Goal: Transaction & Acquisition: Download file/media

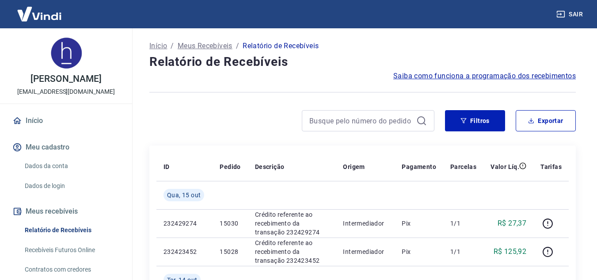
scroll to position [44, 0]
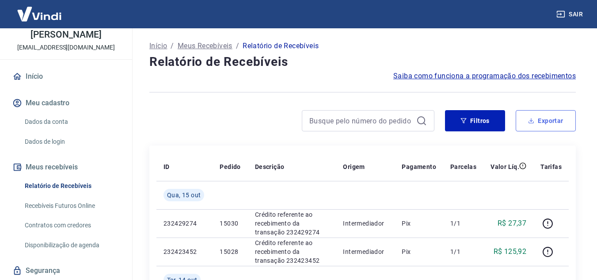
click at [548, 124] on button "Exportar" at bounding box center [546, 120] width 60 height 21
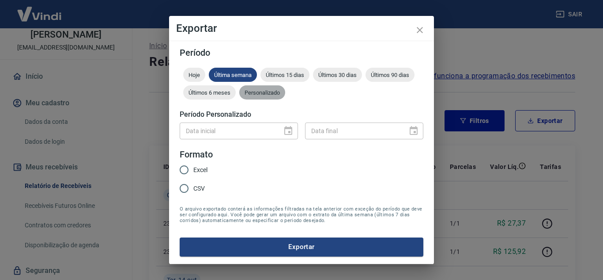
click at [260, 94] on span "Personalizado" at bounding box center [262, 92] width 46 height 7
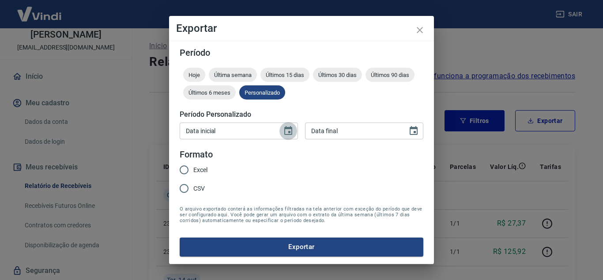
click at [290, 131] on icon "Choose date" at bounding box center [289, 130] width 8 height 9
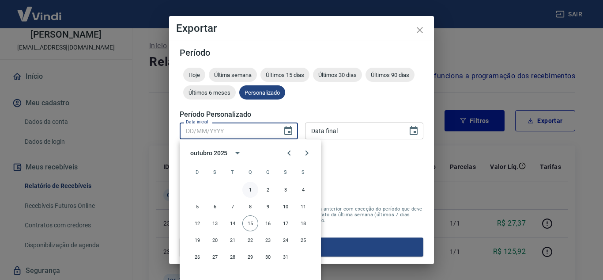
click at [251, 190] on button "1" at bounding box center [251, 190] width 16 height 16
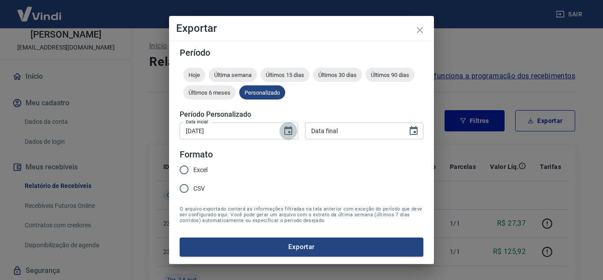
click at [287, 134] on icon "Choose date, selected date is 1 de out de 2025" at bounding box center [289, 130] width 8 height 9
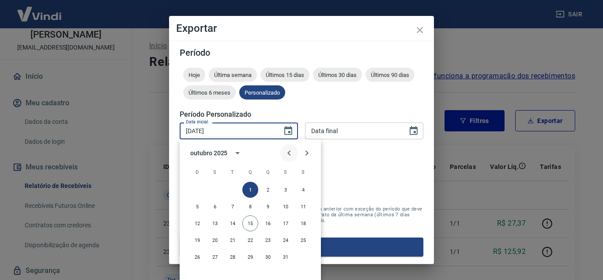
click at [291, 155] on icon "Previous month" at bounding box center [289, 153] width 11 height 11
click at [233, 258] on button "30" at bounding box center [233, 257] width 16 height 16
type input "[DATE]"
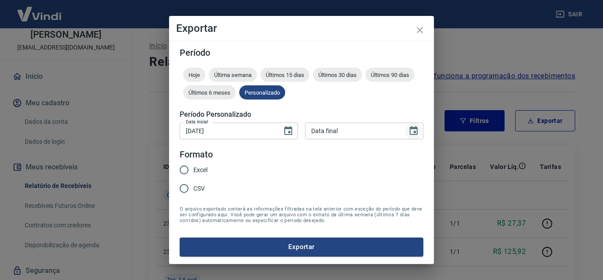
click at [414, 132] on icon "Choose date" at bounding box center [414, 130] width 8 height 9
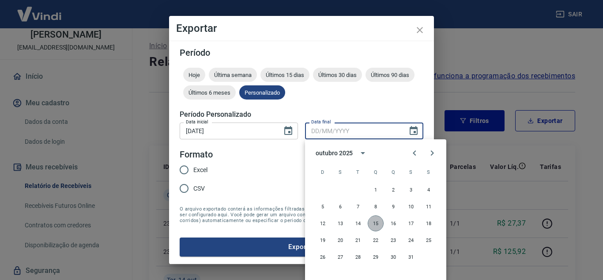
click at [378, 223] on button "15" at bounding box center [376, 223] width 16 height 16
type input "[DATE]"
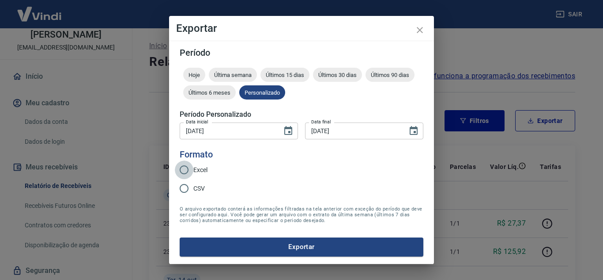
click at [186, 171] on input "Excel" at bounding box center [184, 169] width 19 height 19
radio input "true"
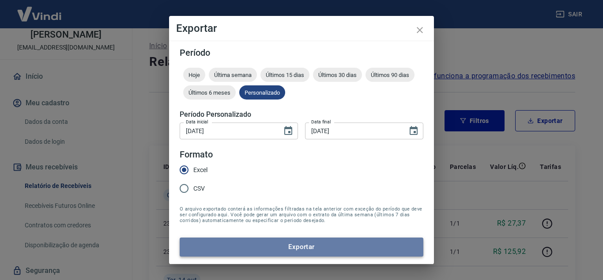
click at [308, 248] on button "Exportar" at bounding box center [302, 246] width 244 height 19
